Goal: Task Accomplishment & Management: Complete application form

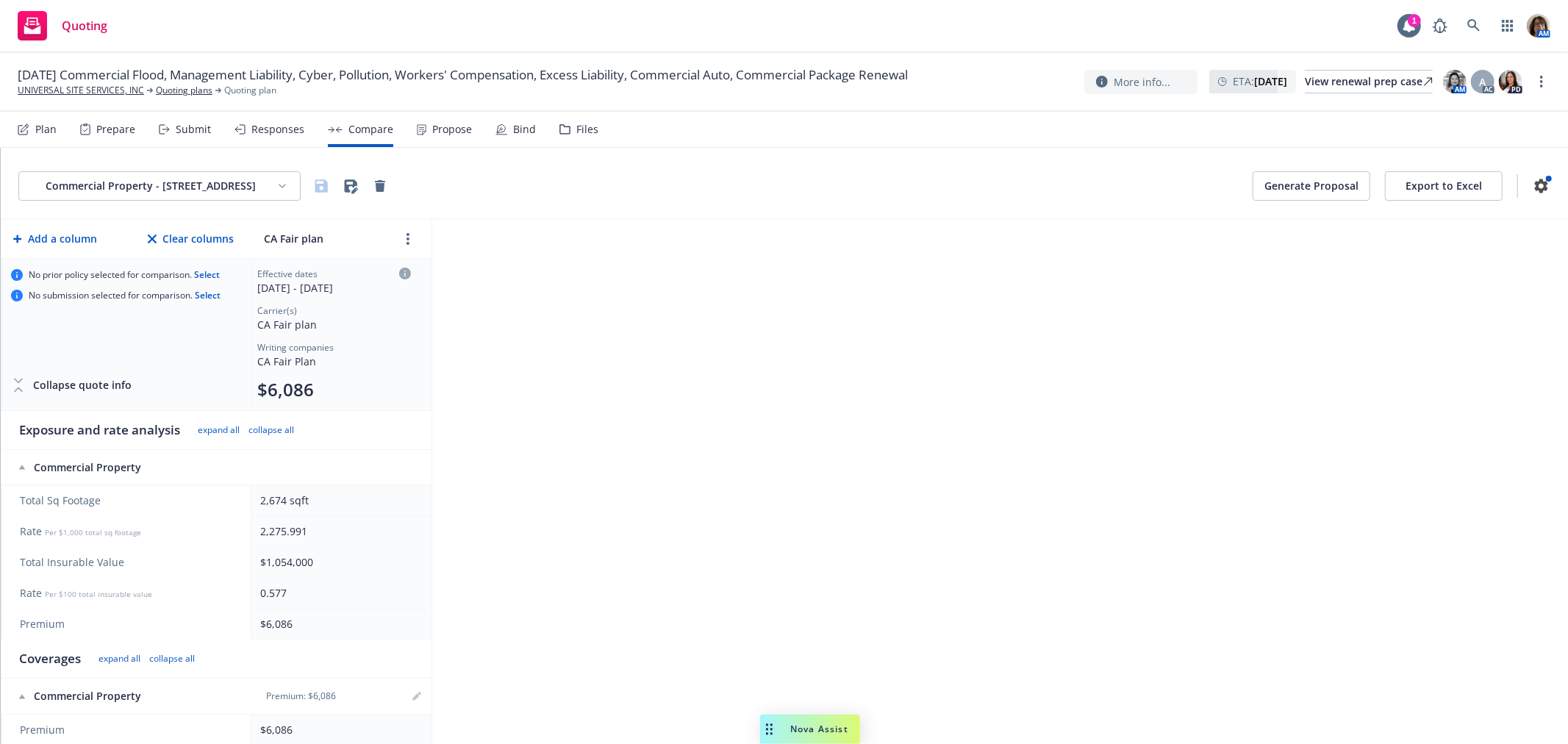
click at [178, 125] on div "Submit" at bounding box center [193, 129] width 35 height 11
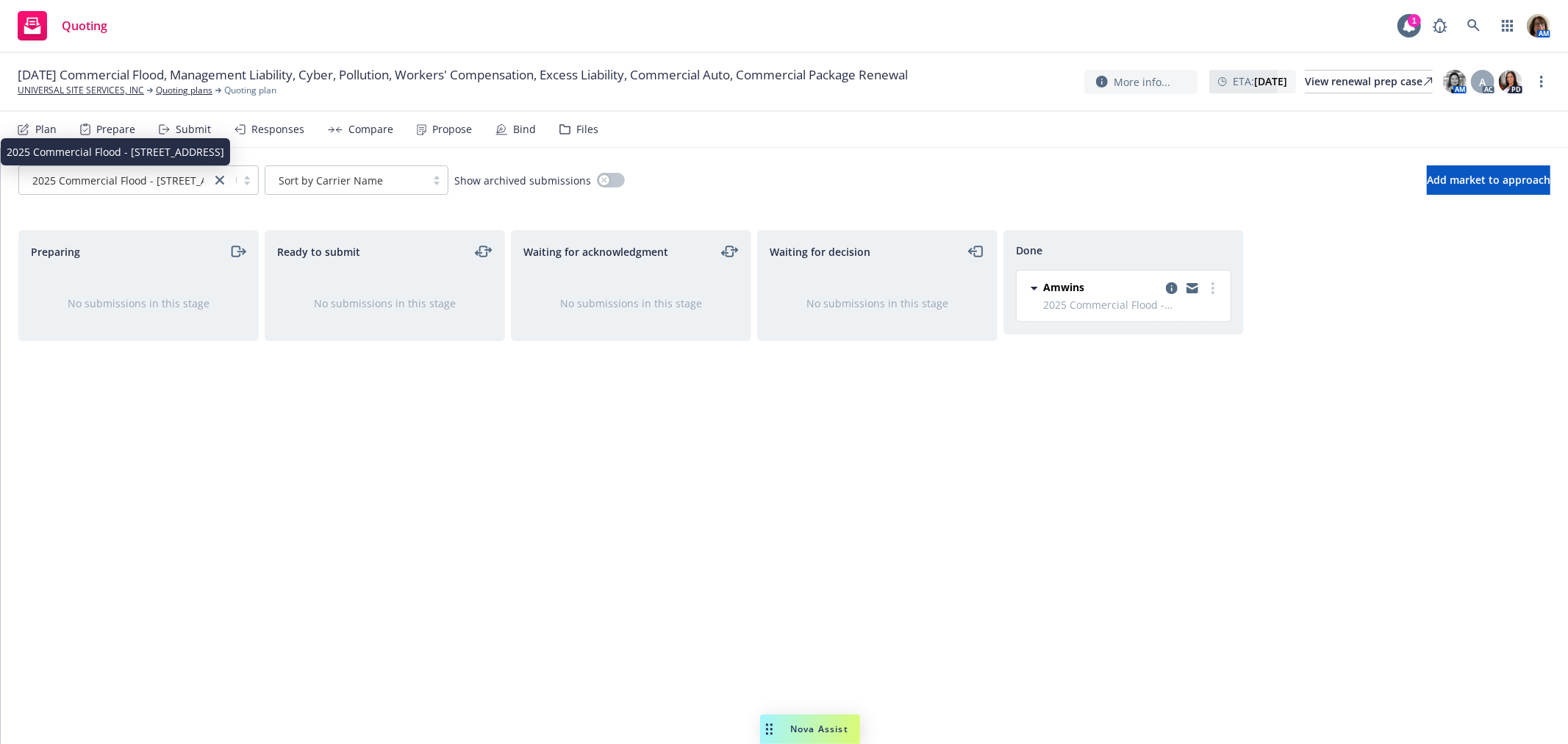
click at [149, 181] on span "2025 Commercial Flood - [STREET_ADDRESS]" at bounding box center [141, 180] width 218 height 16
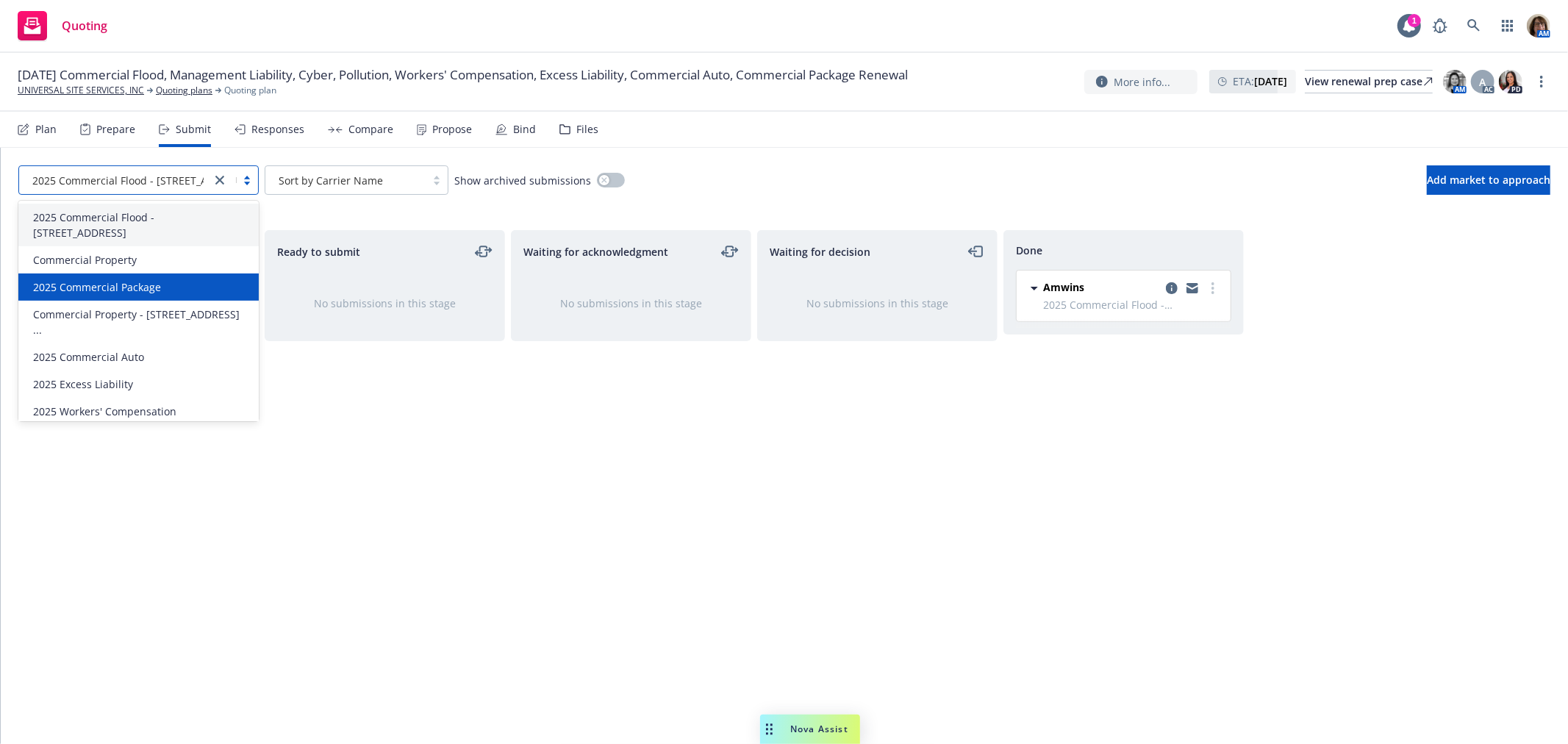
click at [135, 283] on span "2025 Commercial Package" at bounding box center [97, 286] width 128 height 16
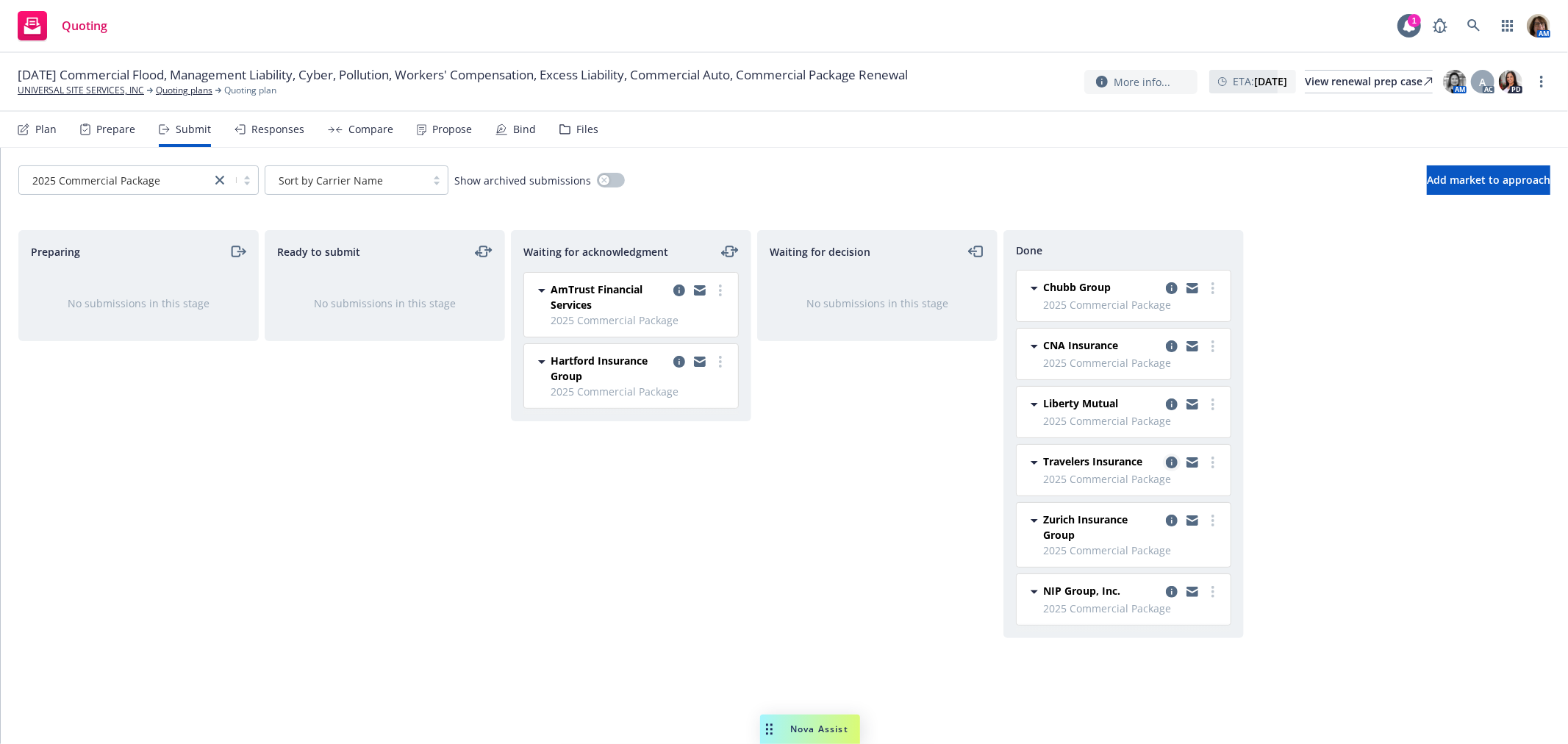
click at [1172, 460] on icon "copy logging email" at bounding box center [1172, 463] width 11 height 11
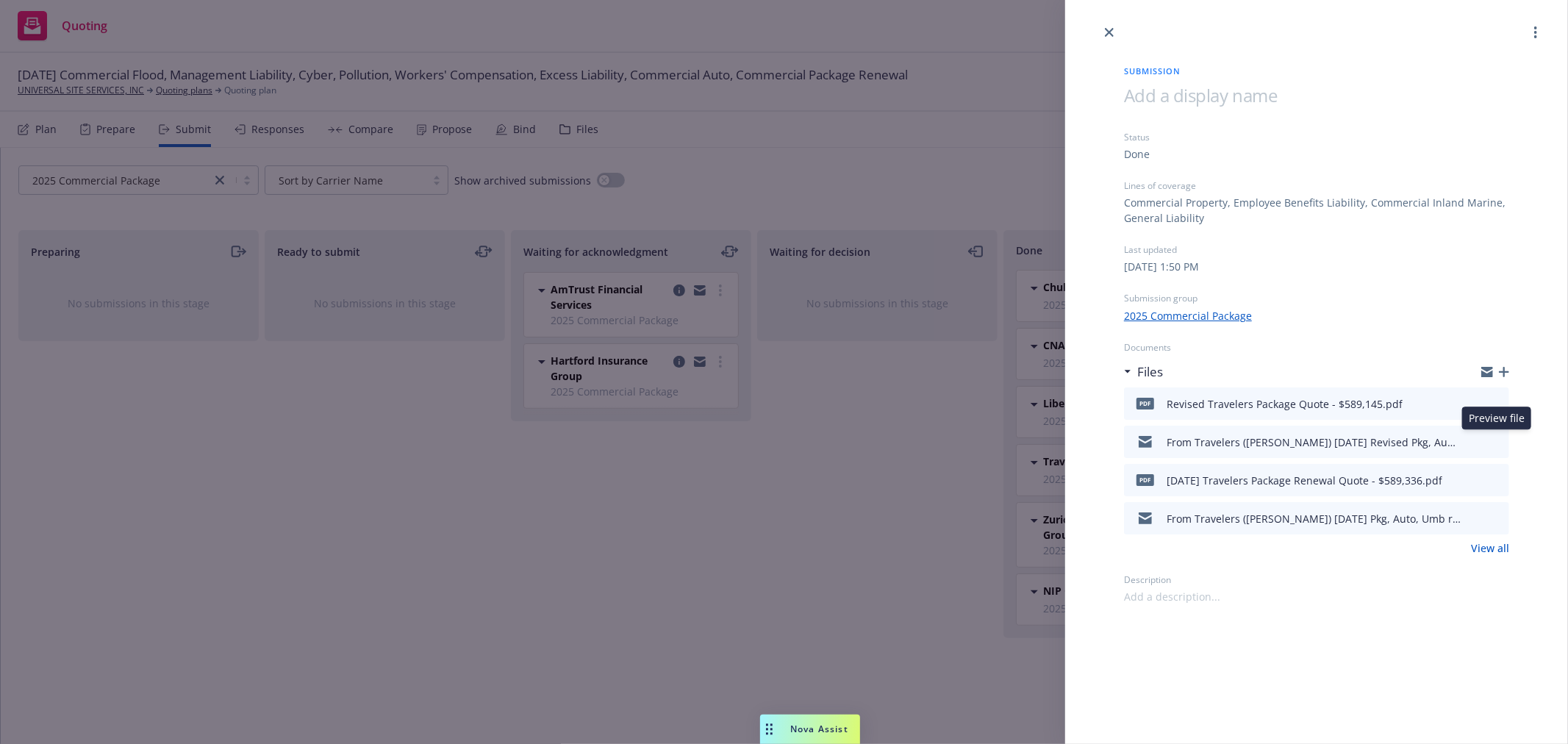
click at [1496, 439] on icon "preview file" at bounding box center [1495, 441] width 13 height 11
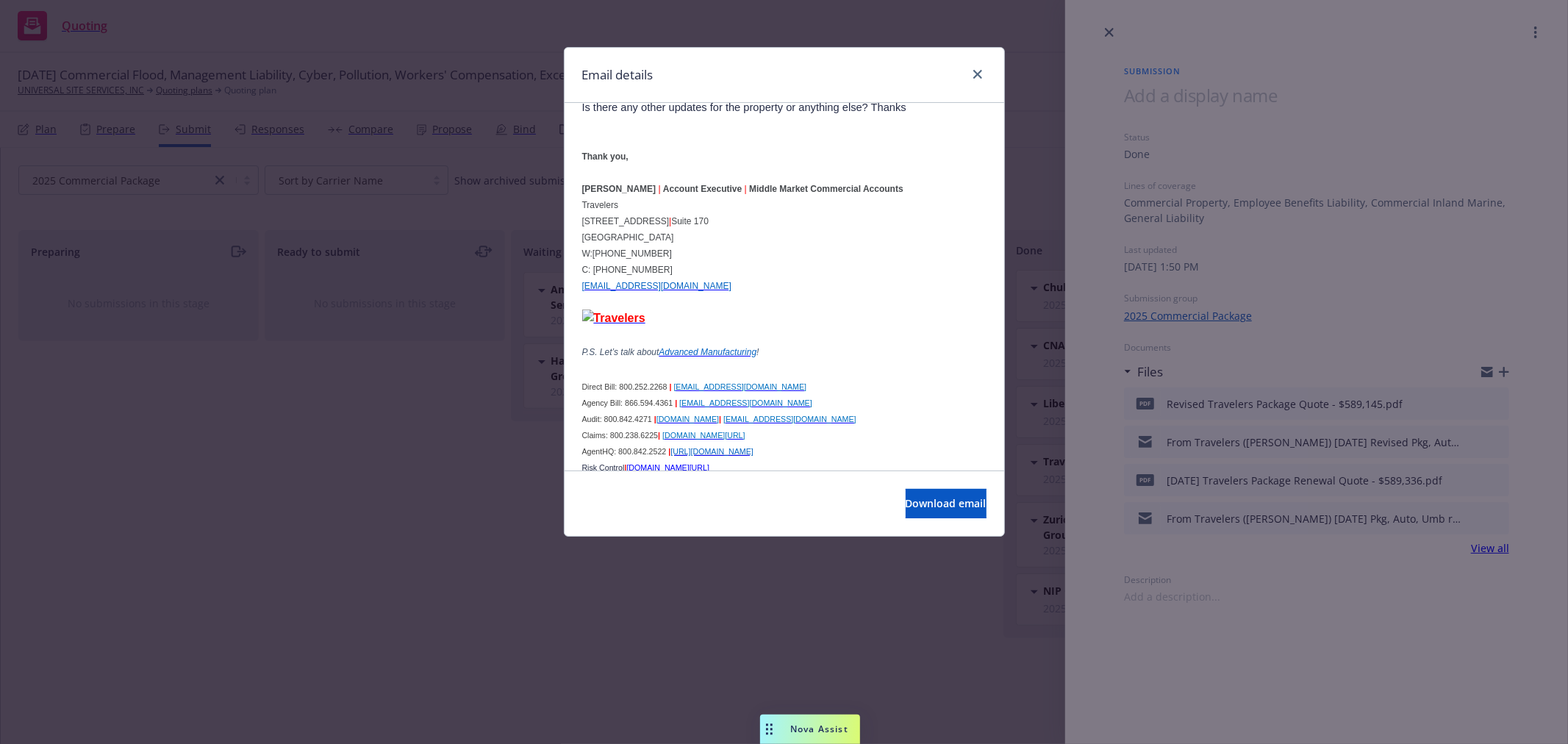
scroll to position [4096, 0]
click at [981, 71] on icon "close" at bounding box center [977, 74] width 9 height 9
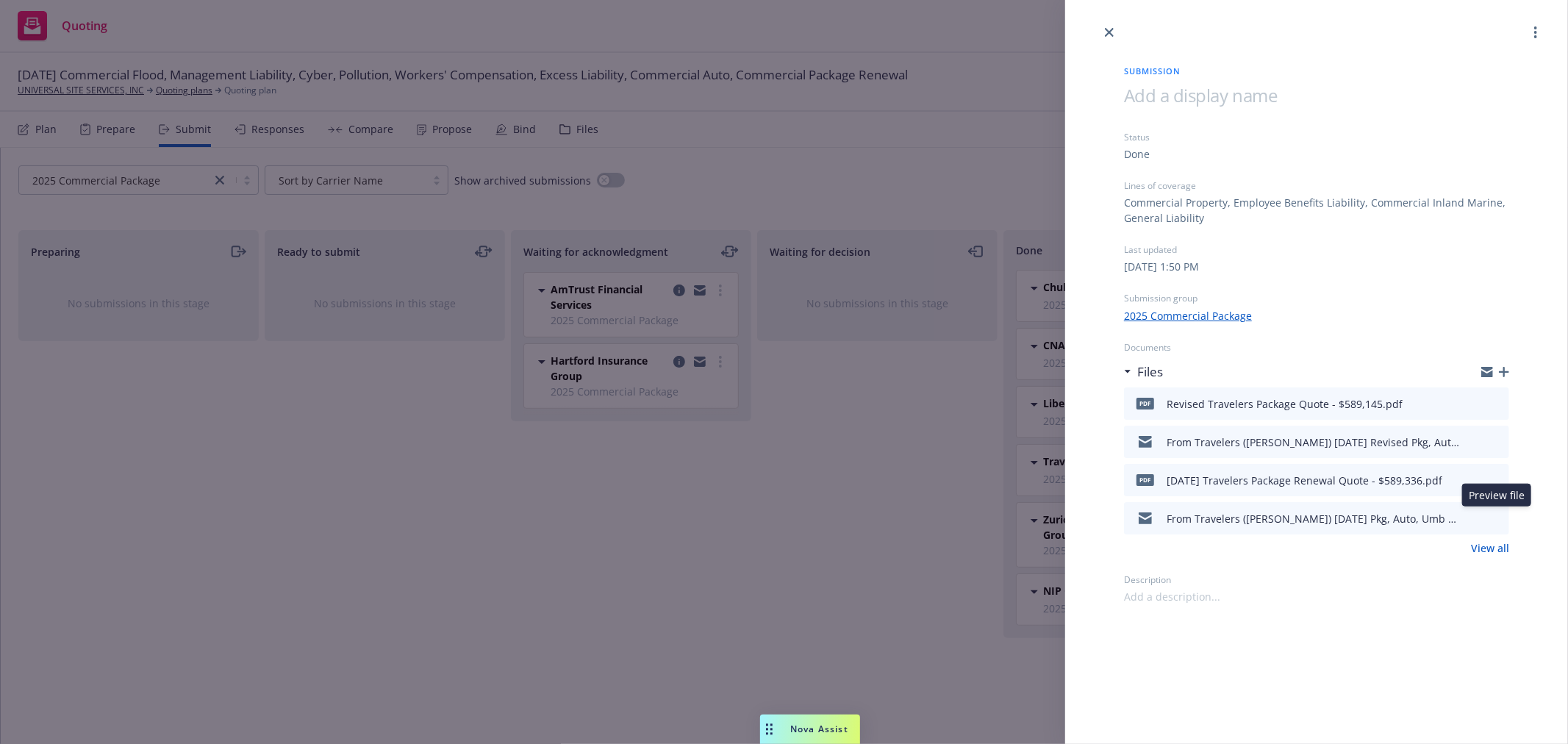
click at [1494, 517] on icon "preview file" at bounding box center [1495, 517] width 13 height 11
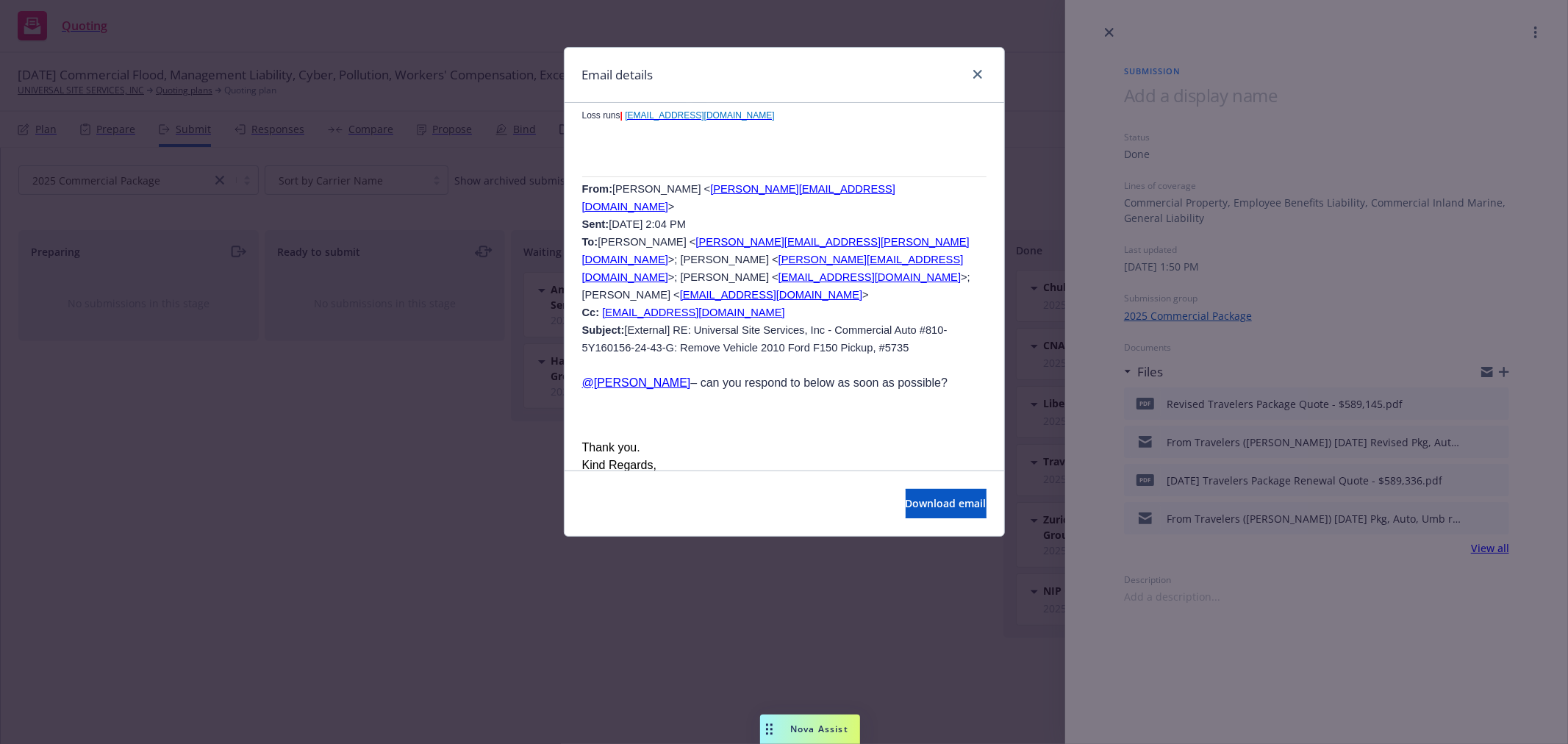
scroll to position [4737, 0]
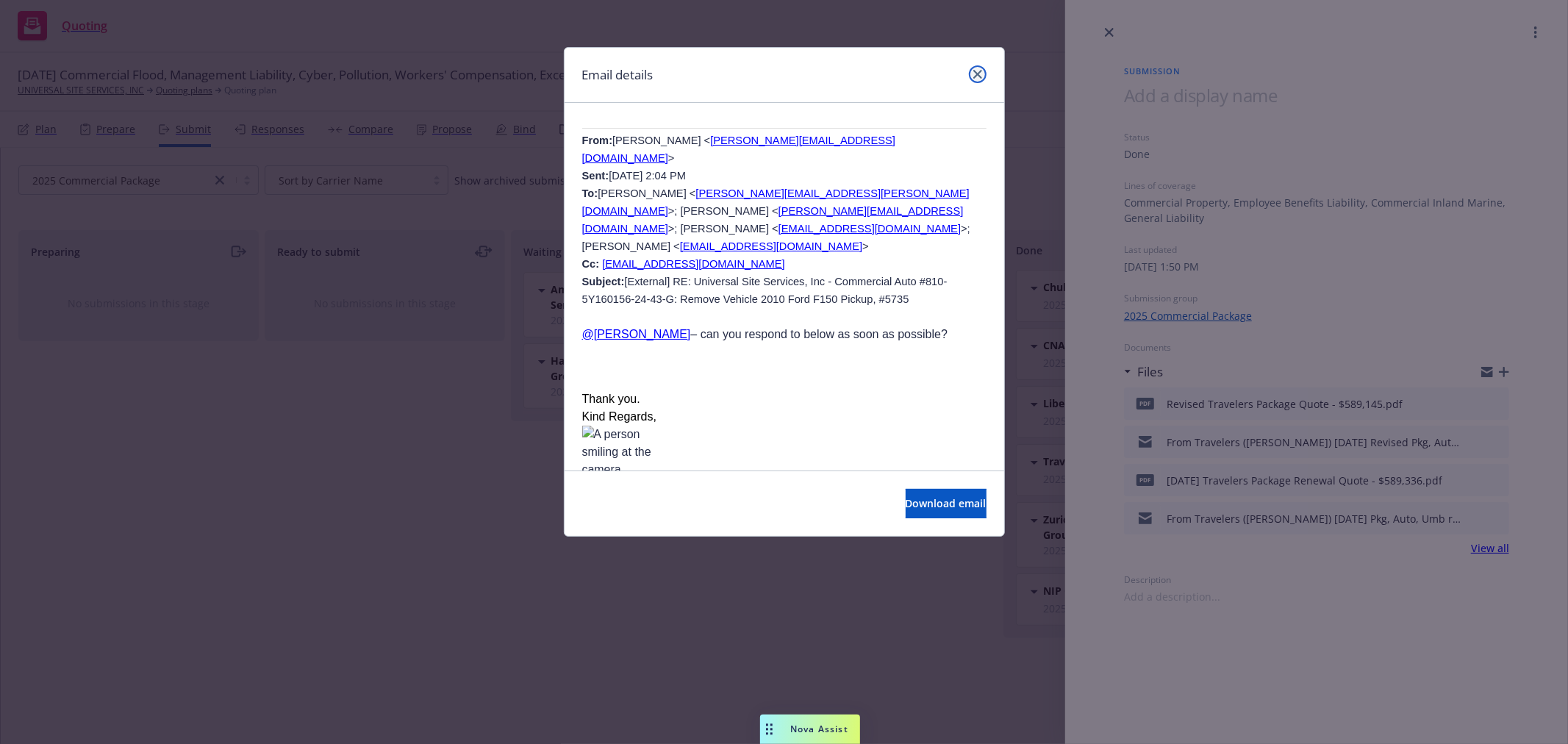
click at [981, 71] on icon "close" at bounding box center [977, 74] width 9 height 9
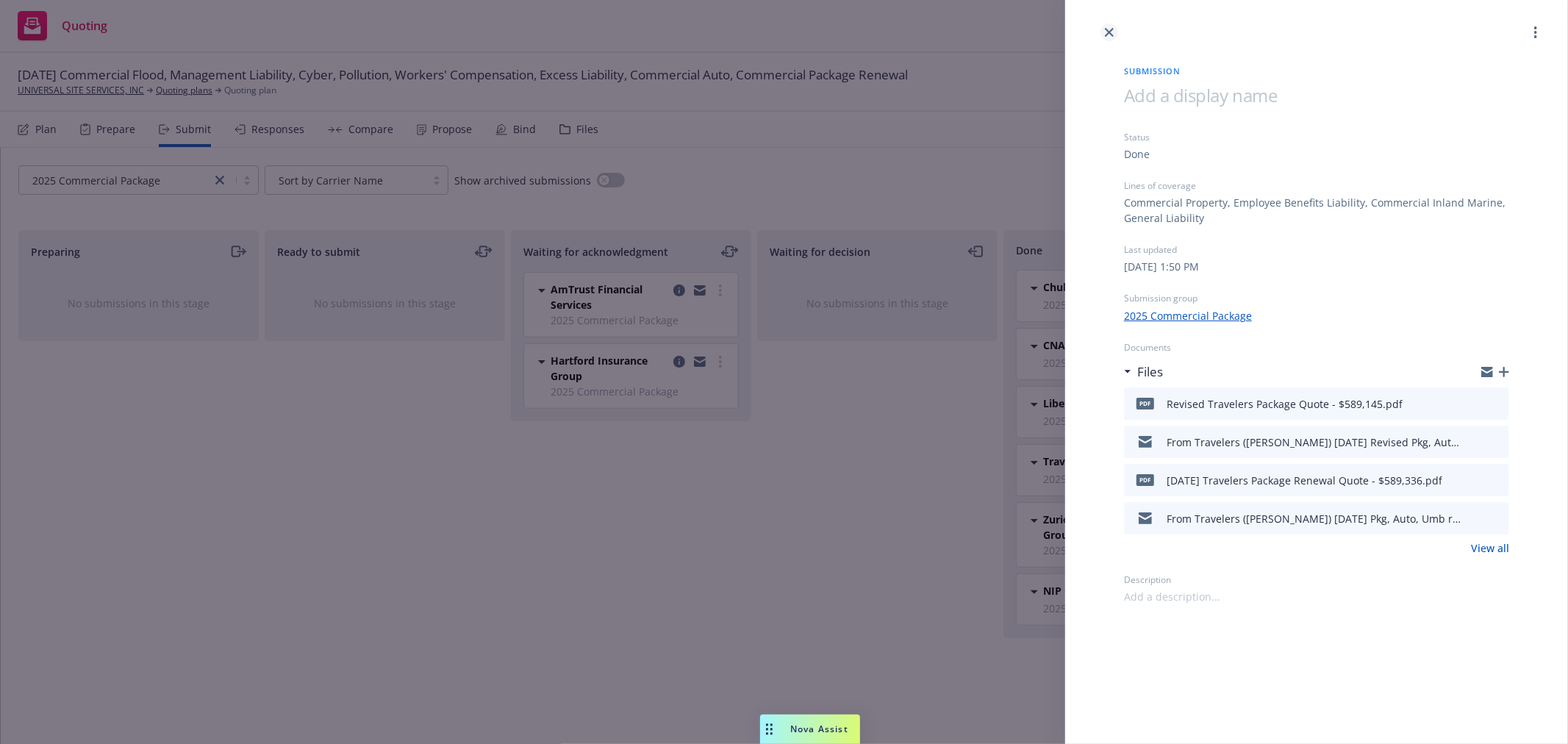
click at [1113, 28] on icon "close" at bounding box center [1109, 32] width 9 height 9
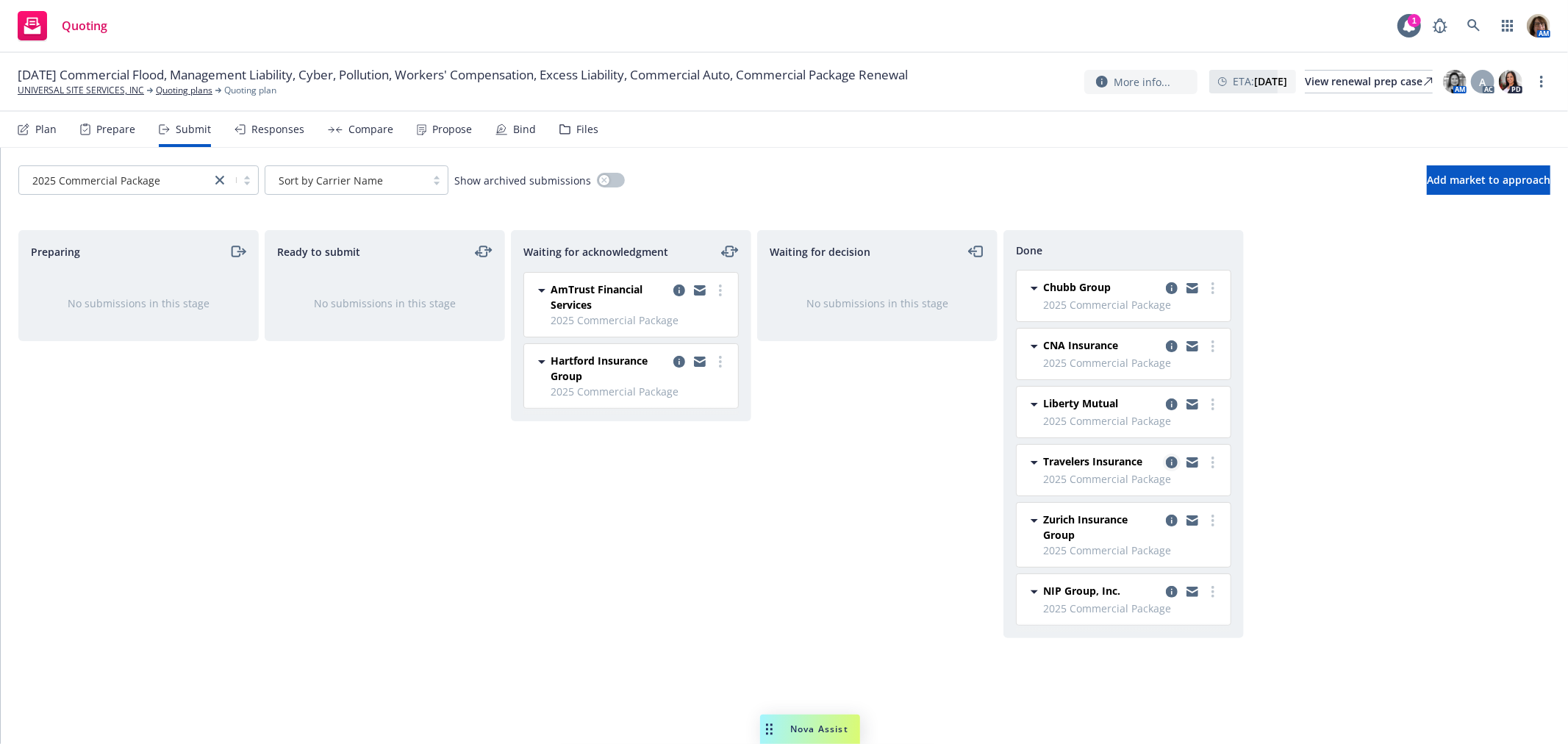
click at [1173, 463] on icon "copy logging email" at bounding box center [1172, 463] width 11 height 11
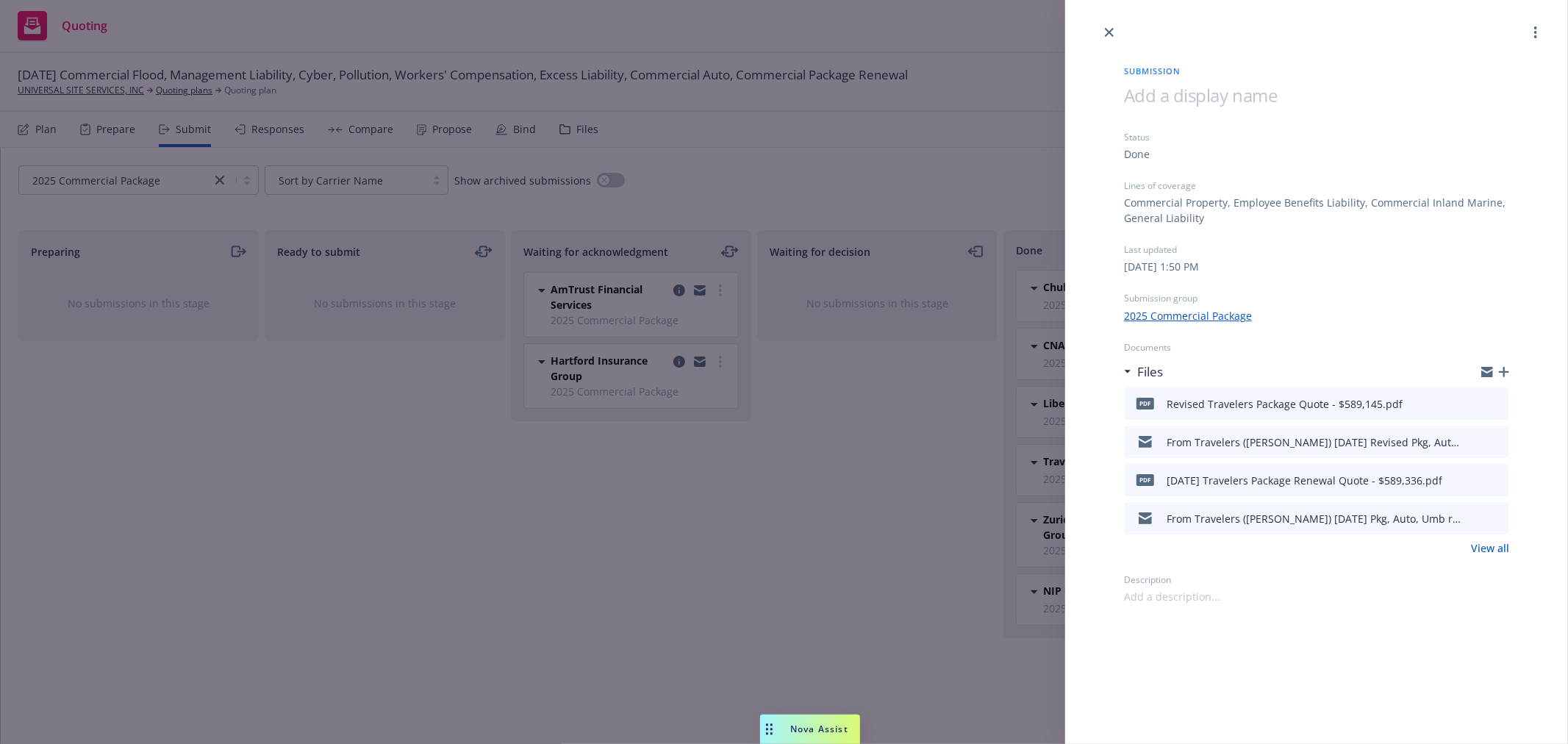
click at [1495, 550] on link "View all" at bounding box center [1490, 547] width 38 height 16
